Goal: Task Accomplishment & Management: Complete application form

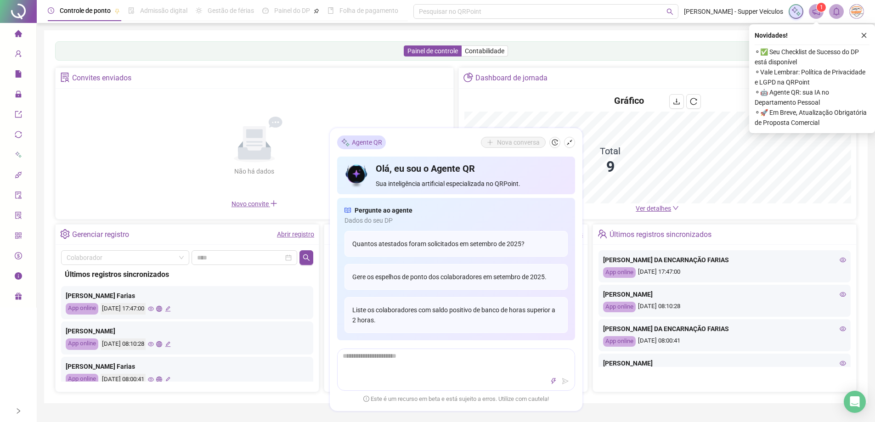
click at [48, 257] on div "Painel de controle Contabilidade Convites enviados Não há dados Não há dados No…" at bounding box center [455, 216] width 823 height 373
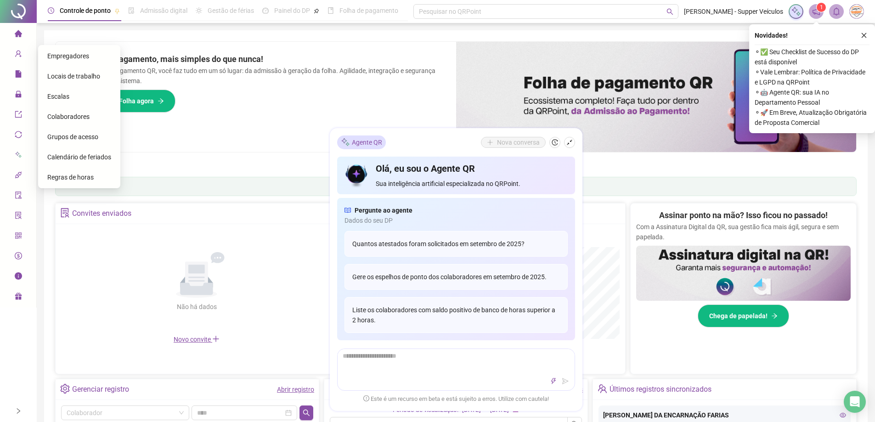
click at [76, 114] on span "Colaboradores" at bounding box center [68, 116] width 42 height 7
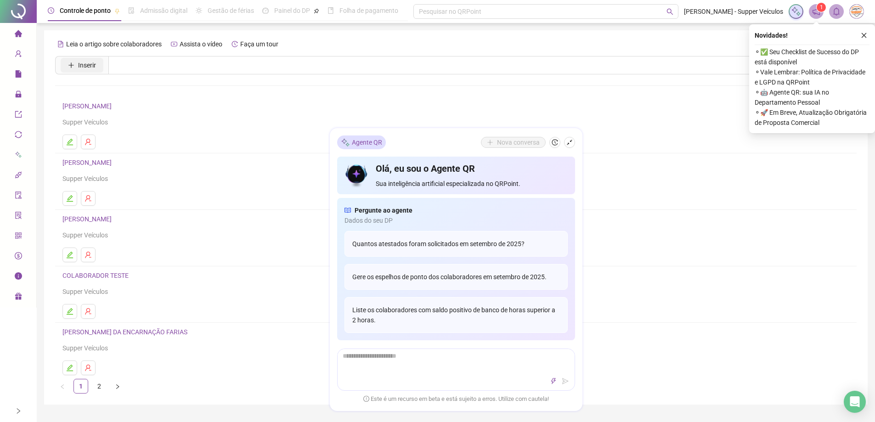
drag, startPoint x: 101, startPoint y: 64, endPoint x: 88, endPoint y: 64, distance: 12.9
click at [100, 64] on button "Inserir" at bounding box center [82, 65] width 43 height 15
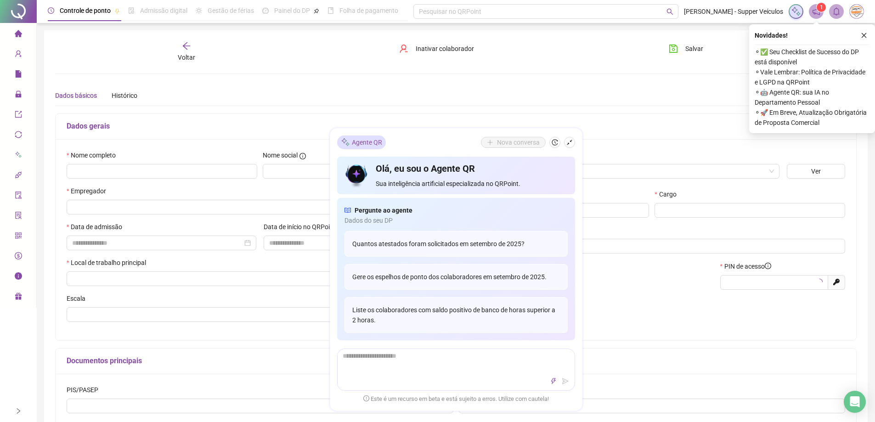
type input "*****"
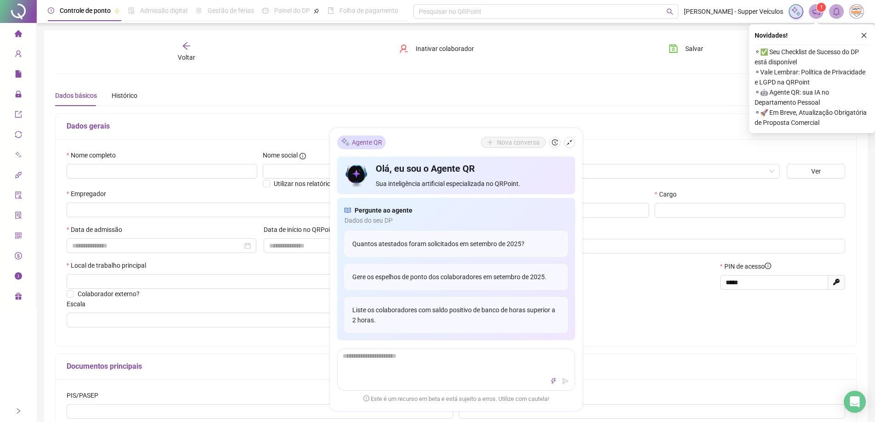
drag, startPoint x: 866, startPoint y: 32, endPoint x: 860, endPoint y: 33, distance: 6.0
click at [863, 32] on icon "close" at bounding box center [863, 35] width 6 height 6
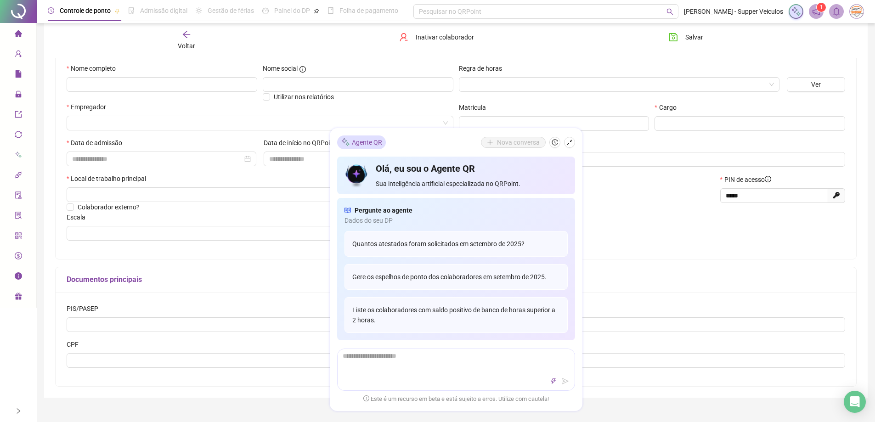
scroll to position [92, 0]
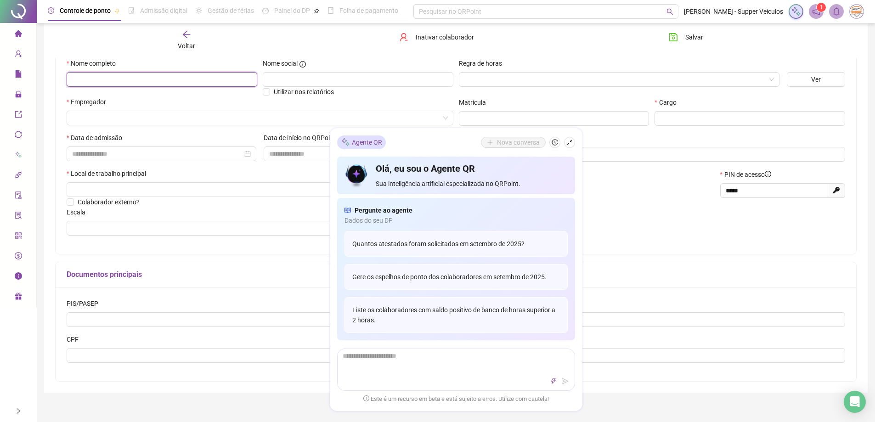
click at [101, 80] on input "text" at bounding box center [162, 79] width 191 height 15
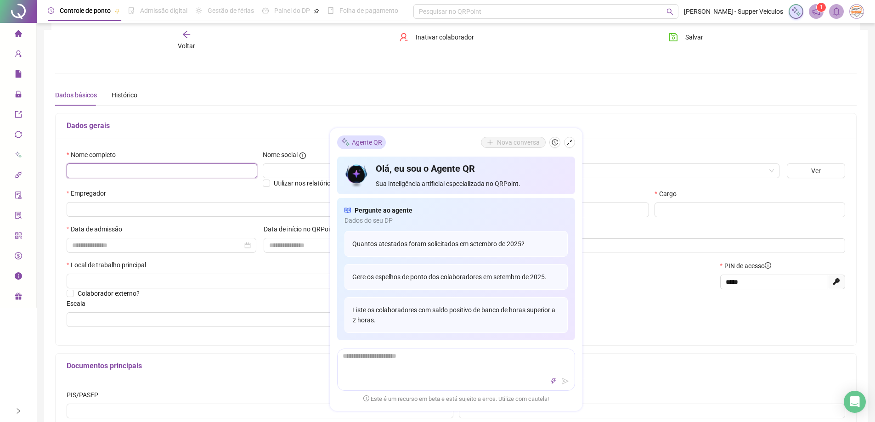
scroll to position [0, 0]
